Goal: Information Seeking & Learning: Learn about a topic

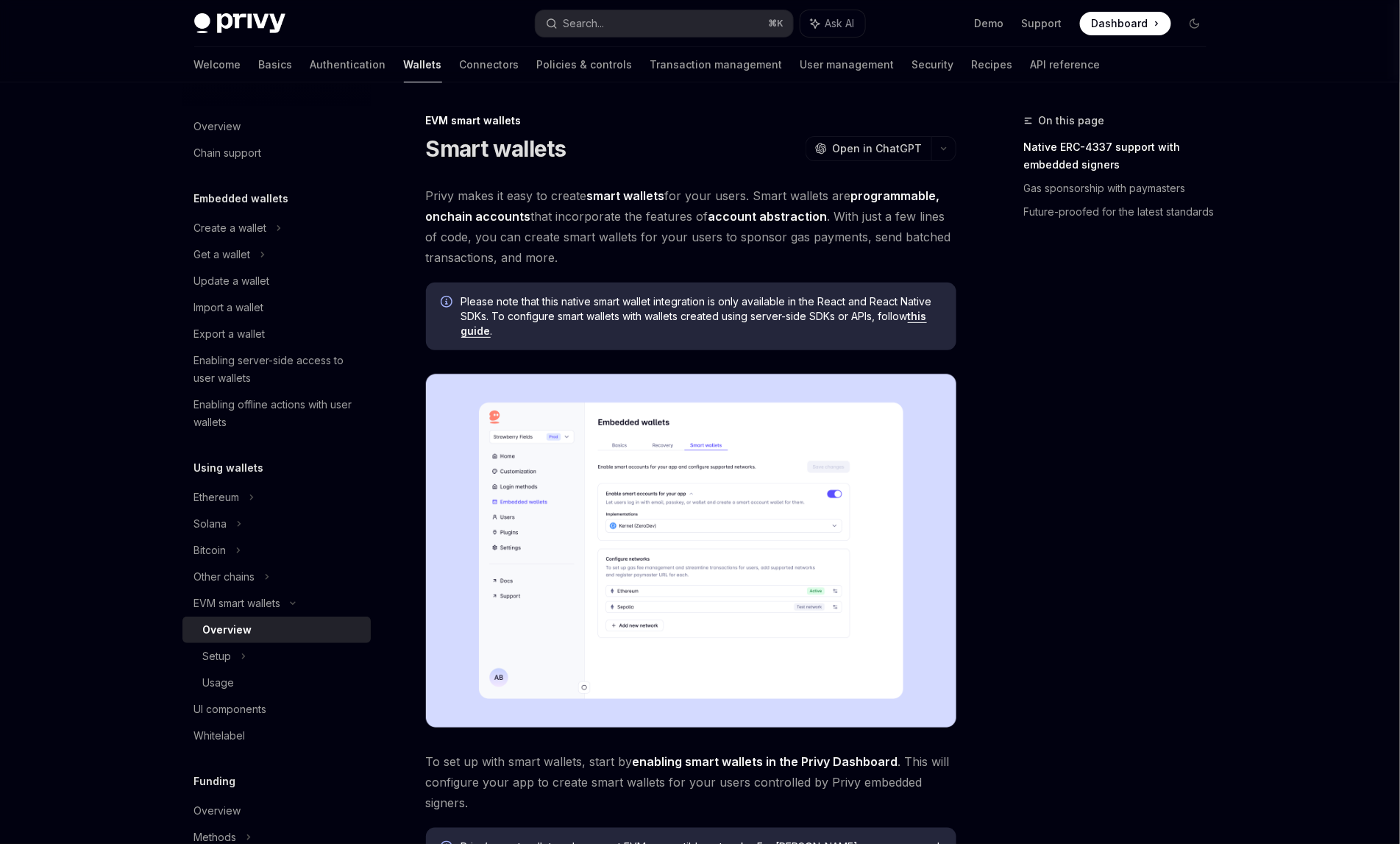
type textarea "*"
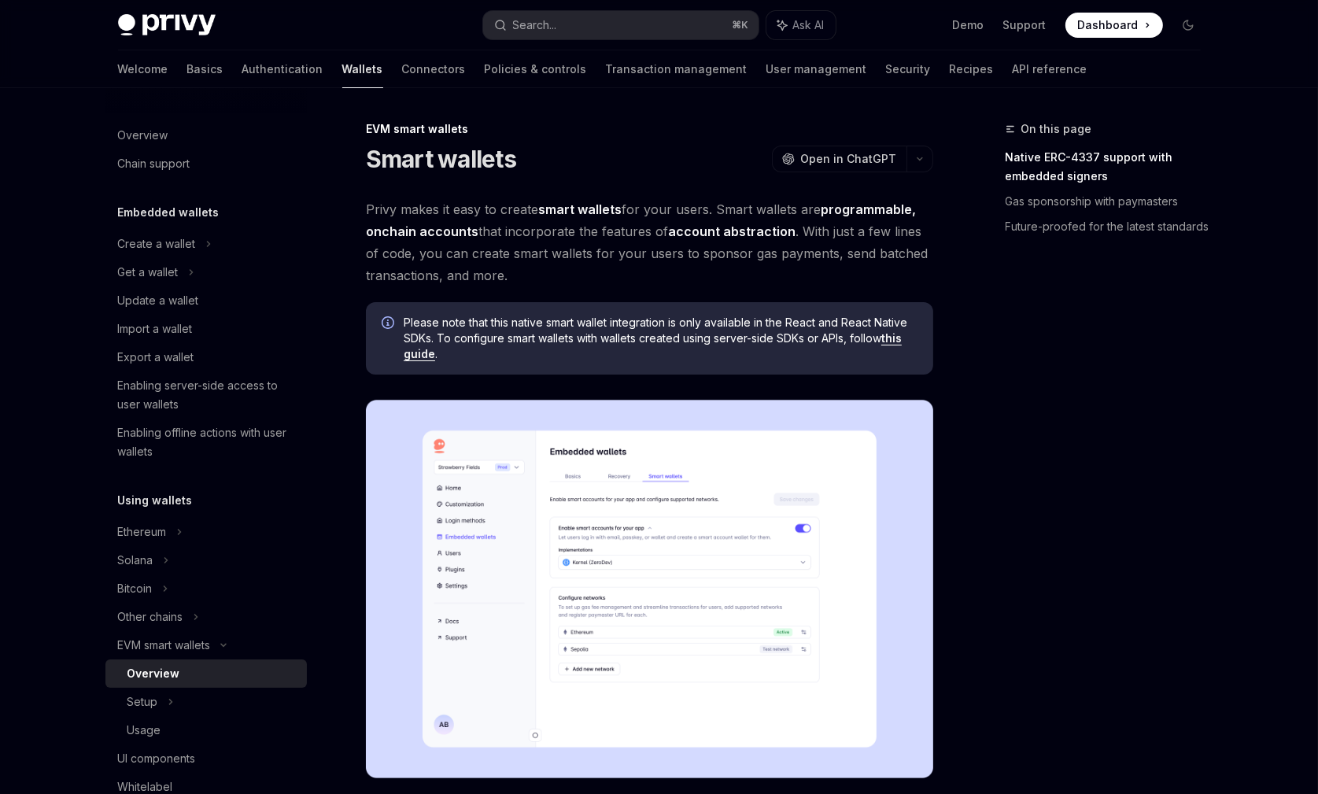
type textarea "*"
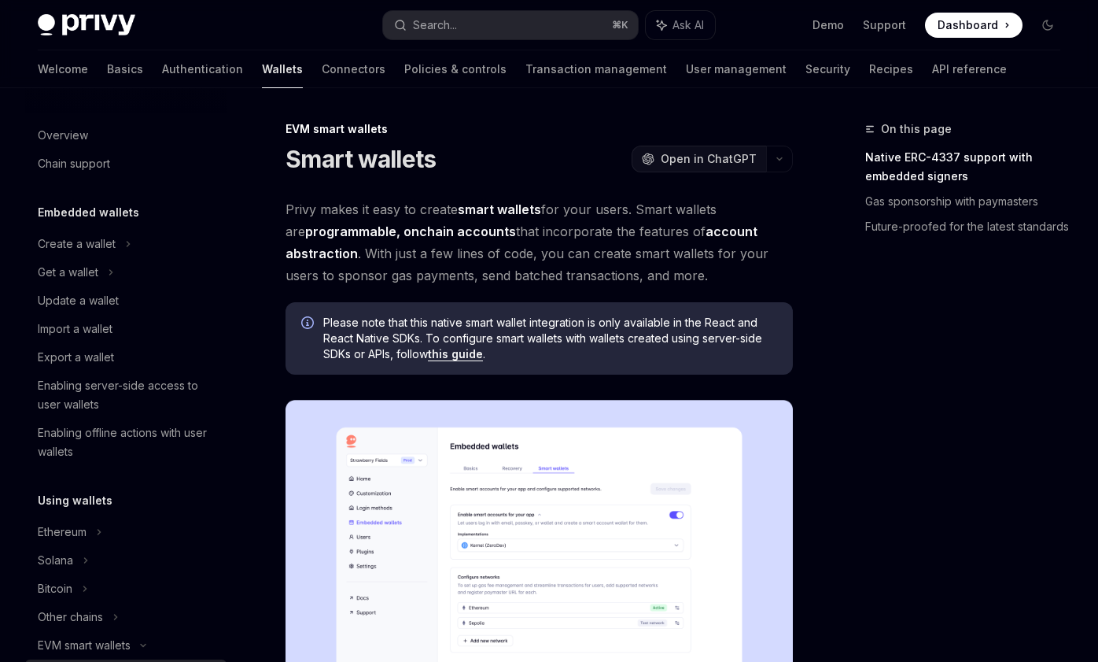
click at [713, 157] on span "Open in ChatGPT" at bounding box center [709, 159] width 96 height 16
click at [780, 151] on button "button" at bounding box center [779, 159] width 27 height 27
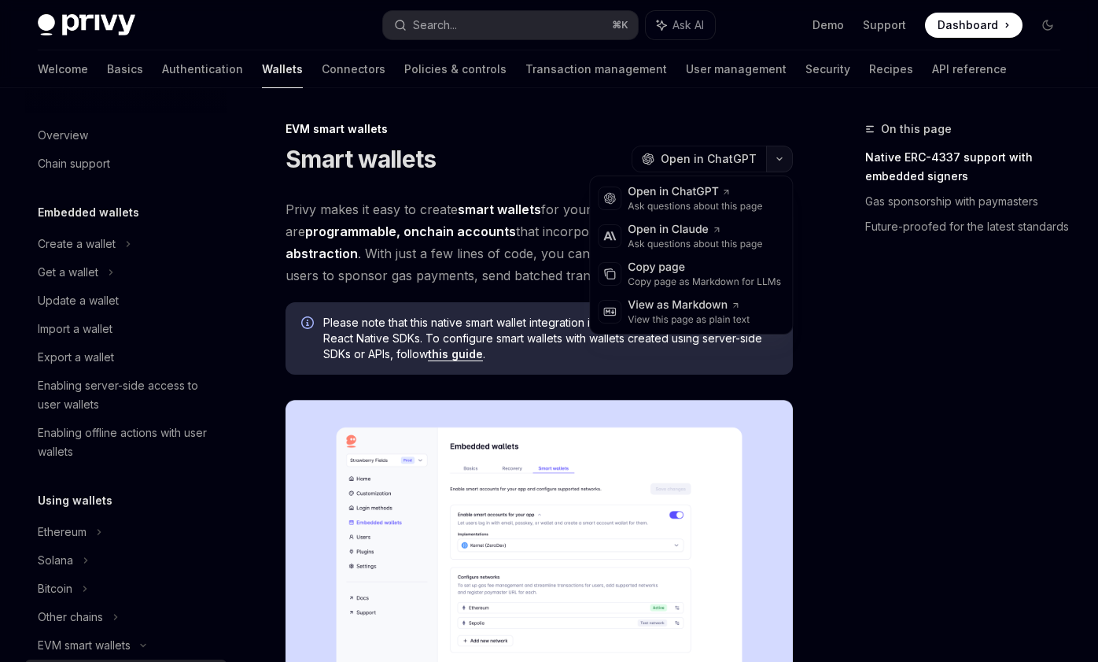
click at [780, 151] on button "button" at bounding box center [779, 159] width 27 height 27
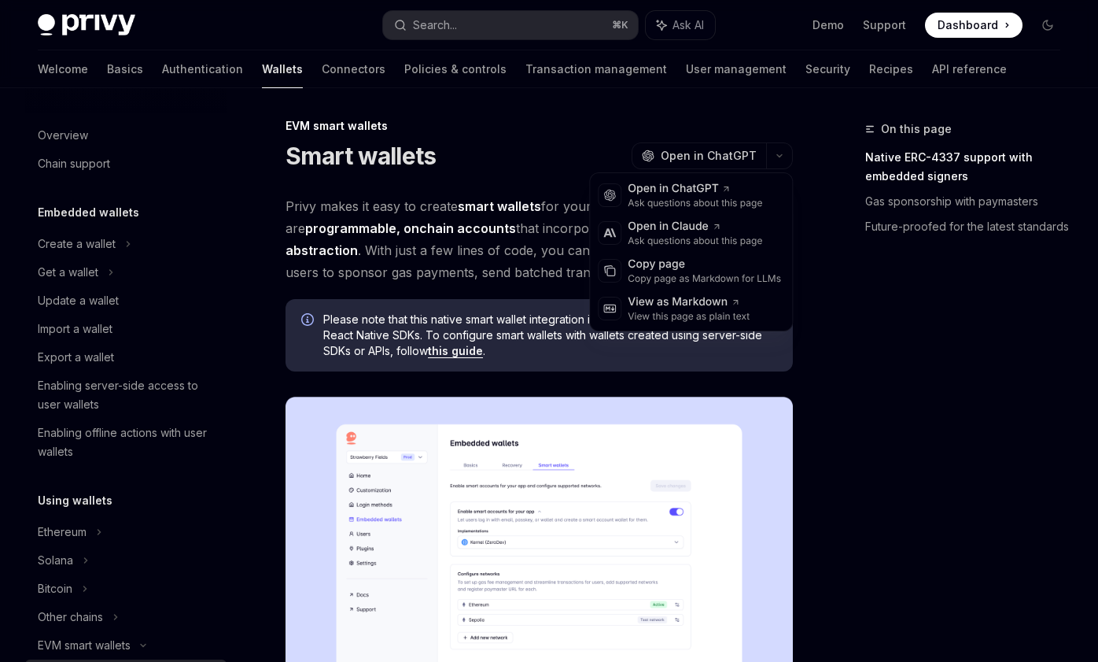
click at [505, 254] on span "Privy makes it easy to create smart wallets for your users. Smart wallets are p…" at bounding box center [539, 239] width 507 height 88
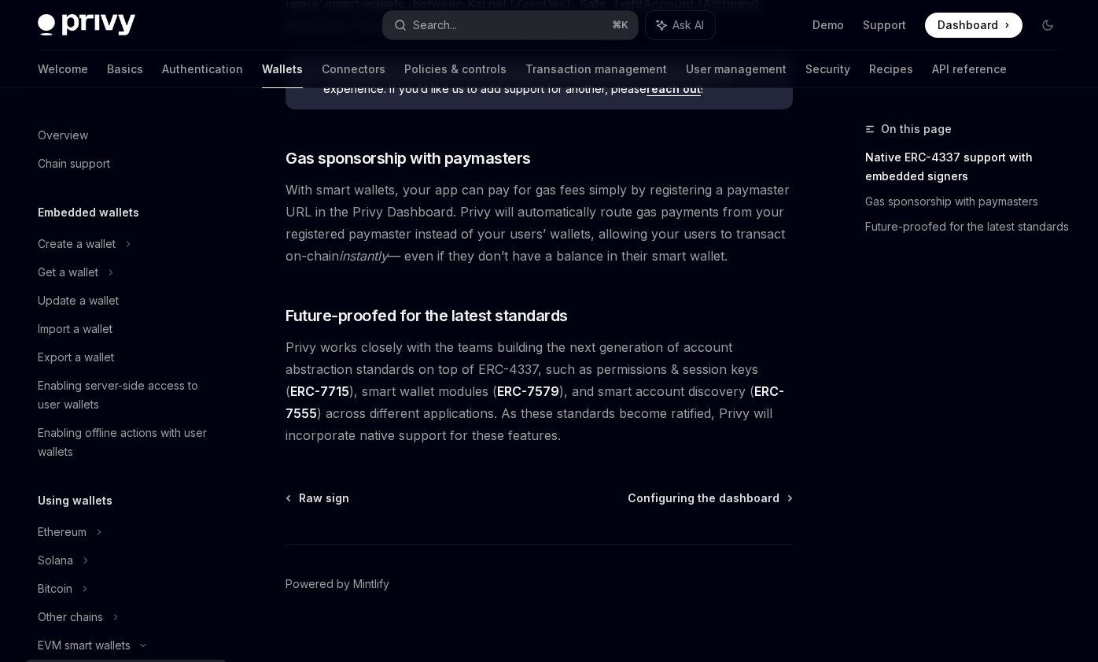
scroll to position [1241, 0]
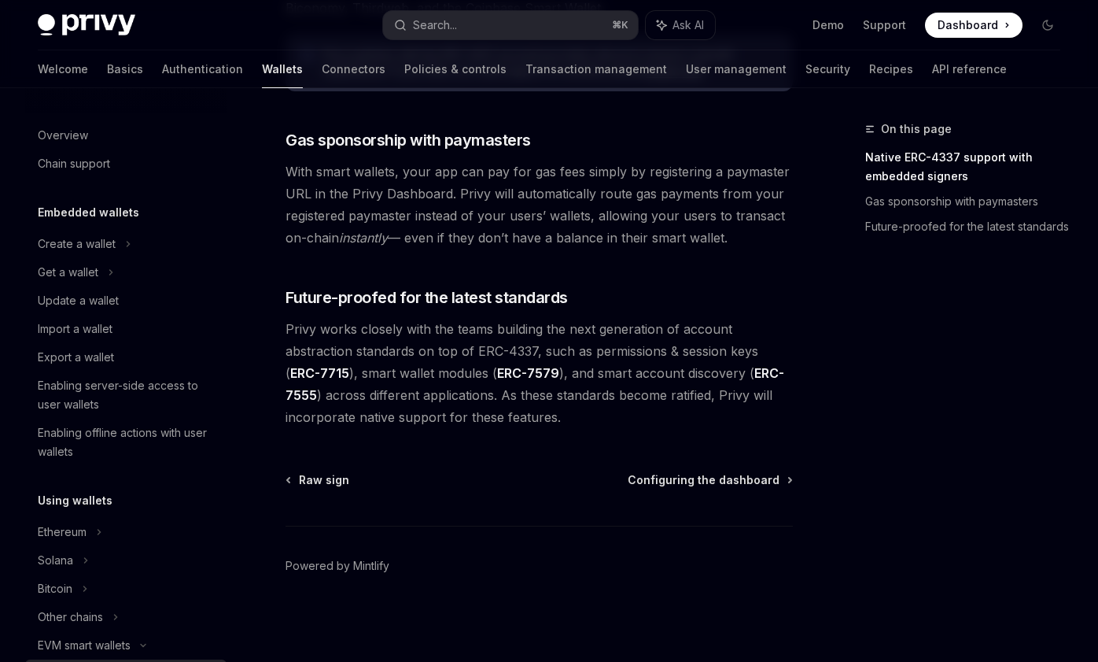
click at [529, 376] on link "ERC-7579" at bounding box center [528, 373] width 62 height 17
click at [758, 375] on link "ERC-7555" at bounding box center [535, 384] width 499 height 39
click at [531, 72] on link "Transaction management" at bounding box center [596, 69] width 142 height 38
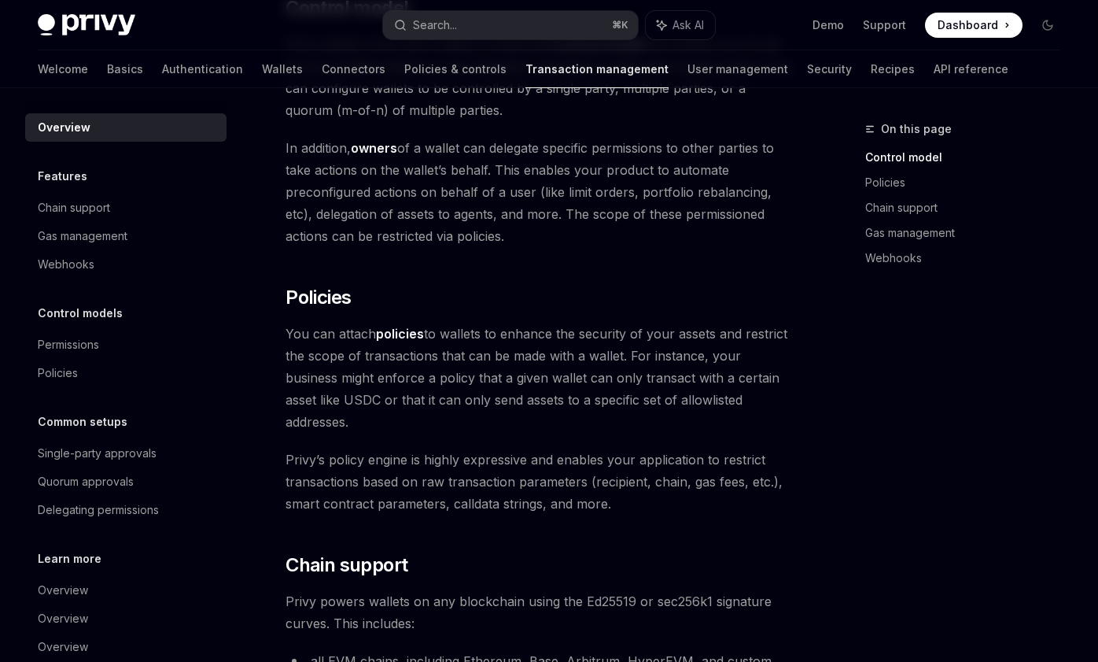
scroll to position [481, 0]
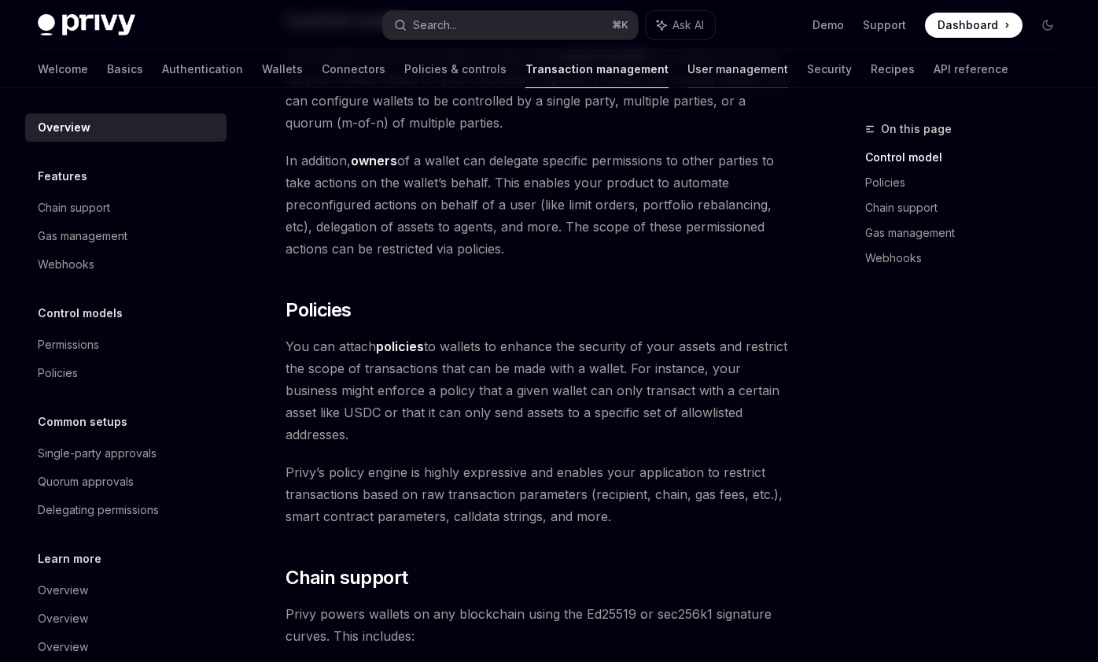
click at [688, 72] on link "User management" at bounding box center [738, 69] width 101 height 38
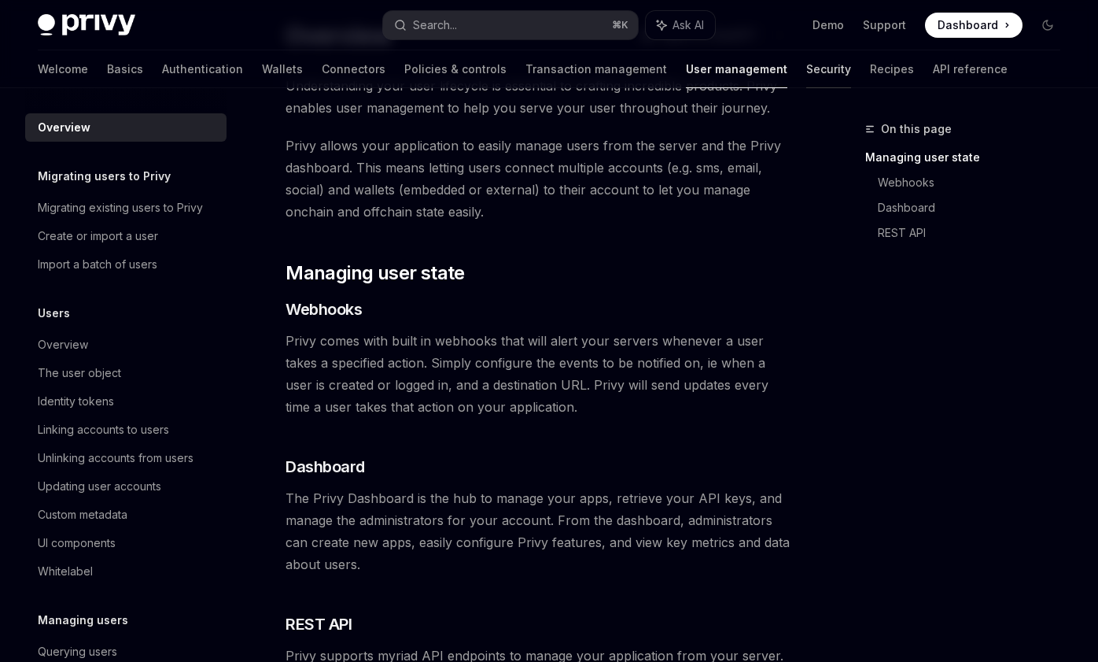
scroll to position [109, 0]
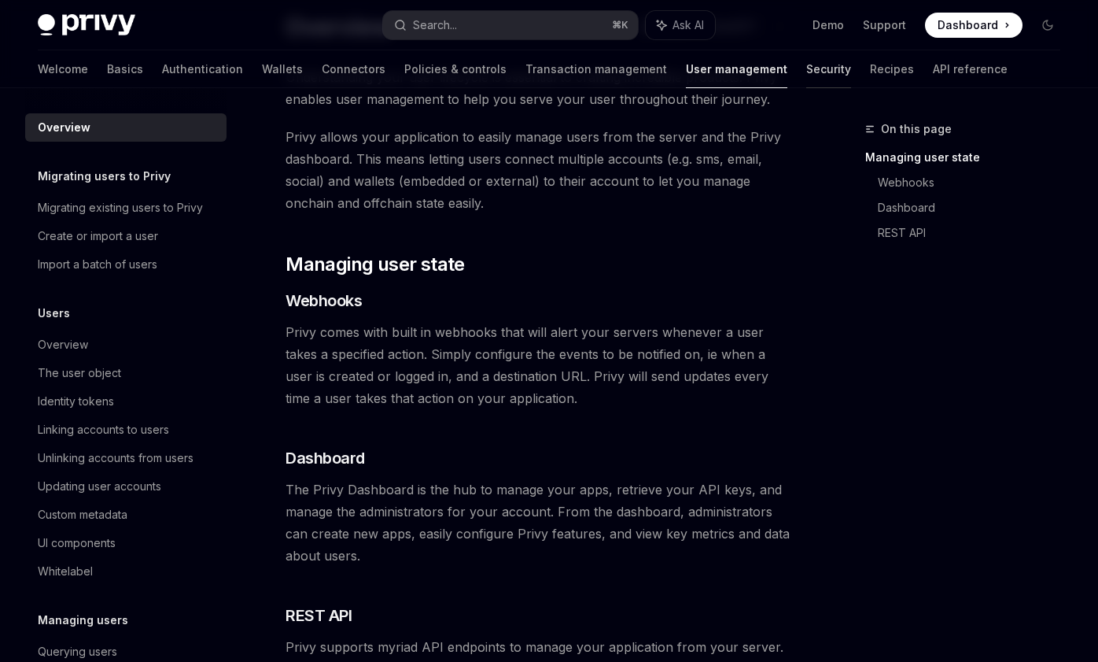
click at [806, 63] on link "Security" at bounding box center [828, 69] width 45 height 38
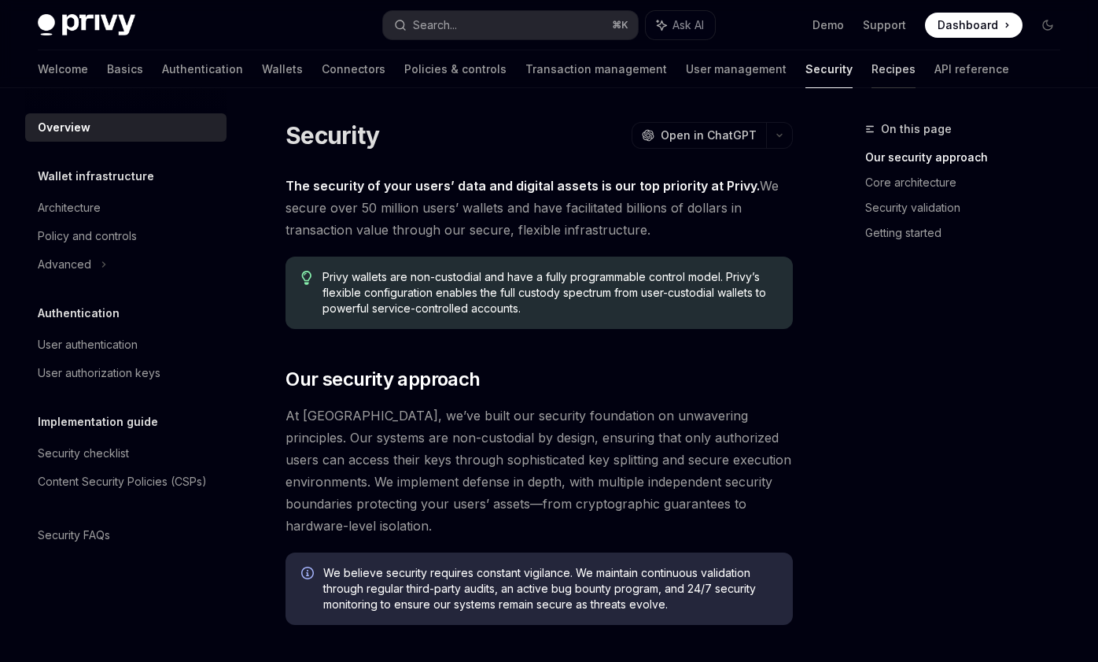
click at [872, 63] on link "Recipes" at bounding box center [894, 69] width 44 height 38
type textarea "*"
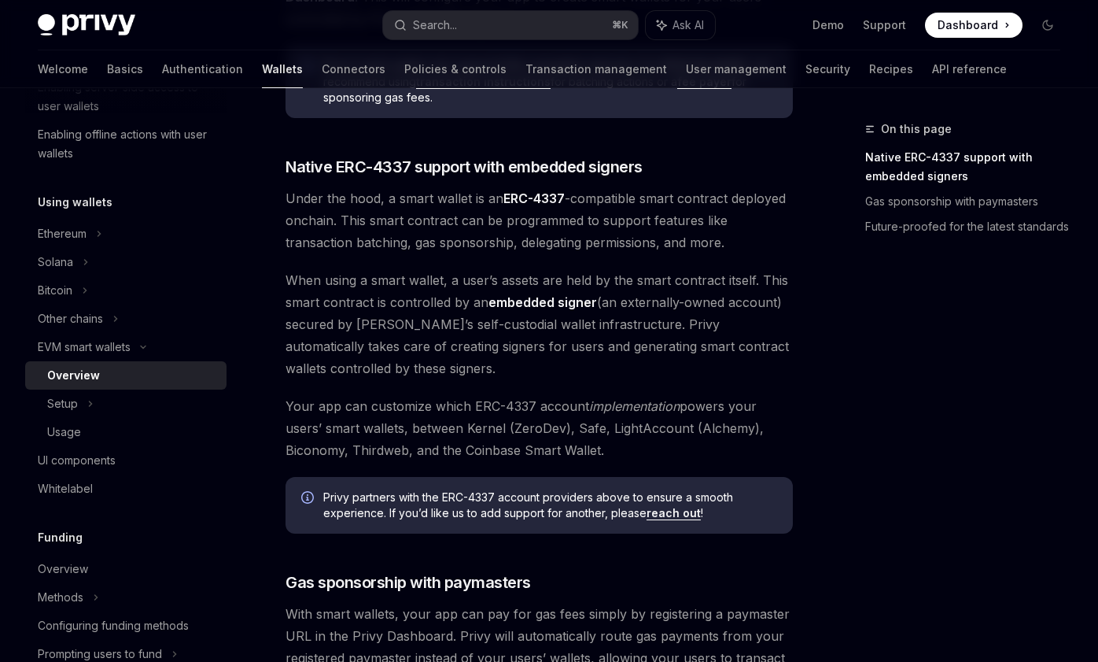
scroll to position [1080, 0]
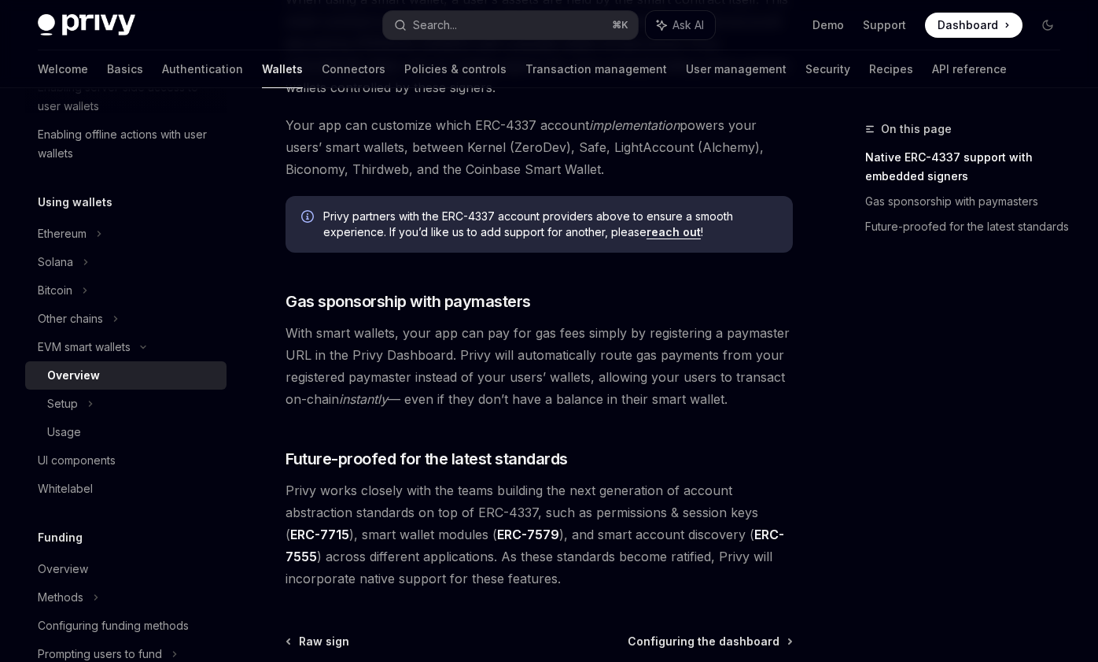
click at [657, 229] on link "reach out" at bounding box center [674, 232] width 54 height 14
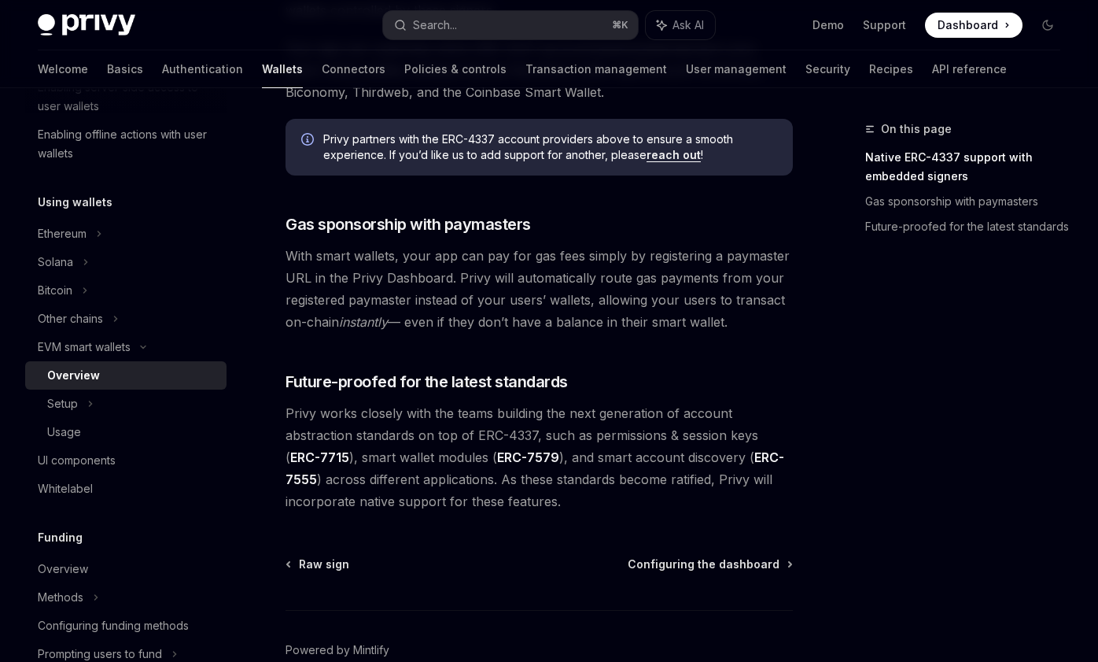
scroll to position [1177, 0]
